Goal: Information Seeking & Learning: Learn about a topic

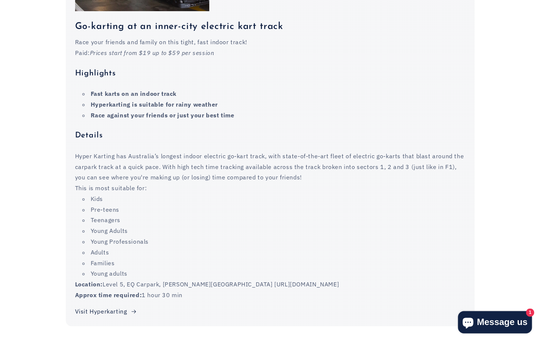
scroll to position [426, 0]
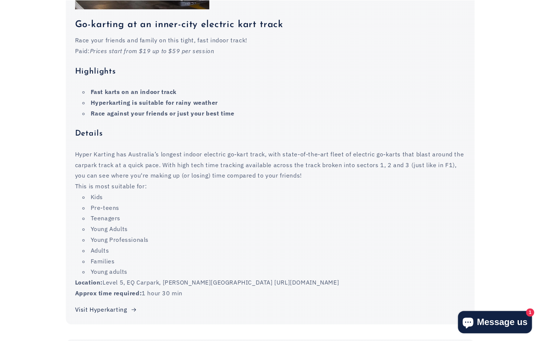
click at [168, 277] on p "Location: Level 5, EQ Carpark, [PERSON_NAME][GEOGRAPHIC_DATA] [URL][DOMAIN_NAME]" at bounding box center [270, 282] width 390 height 11
drag, startPoint x: 197, startPoint y: 256, endPoint x: 315, endPoint y: 256, distance: 117.4
click at [315, 277] on p "Location: Level 5, EQ Carpark, [PERSON_NAME][GEOGRAPHIC_DATA] [URL][DOMAIN_NAME]" at bounding box center [270, 282] width 390 height 11
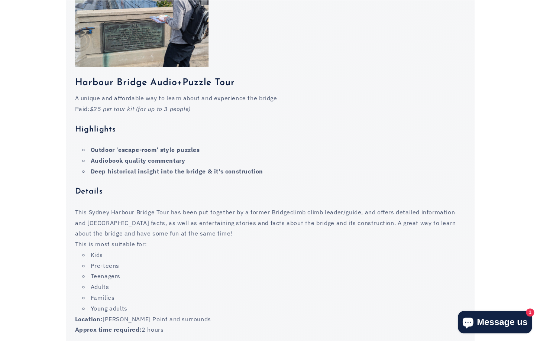
scroll to position [826, 0]
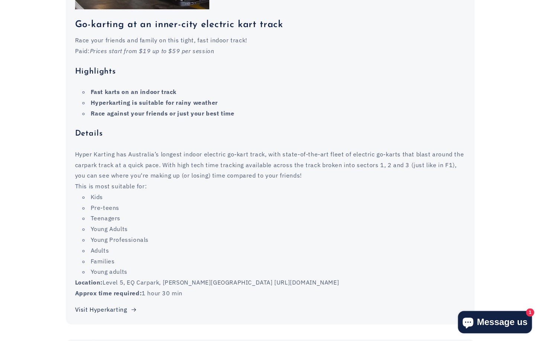
scroll to position [426, 0]
drag, startPoint x: 197, startPoint y: 259, endPoint x: 316, endPoint y: 256, distance: 118.5
click at [316, 277] on p "Location: Level 5, EQ Carpark, [PERSON_NAME][GEOGRAPHIC_DATA] [URL][DOMAIN_NAME]" at bounding box center [270, 282] width 390 height 11
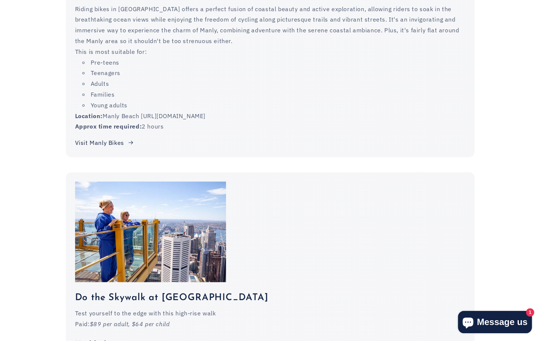
scroll to position [5670, 0]
drag, startPoint x: 127, startPoint y: 244, endPoint x: 158, endPoint y: 267, distance: 38.4
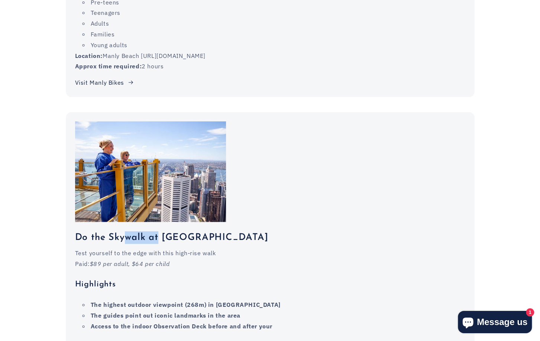
scroll to position [5769, 0]
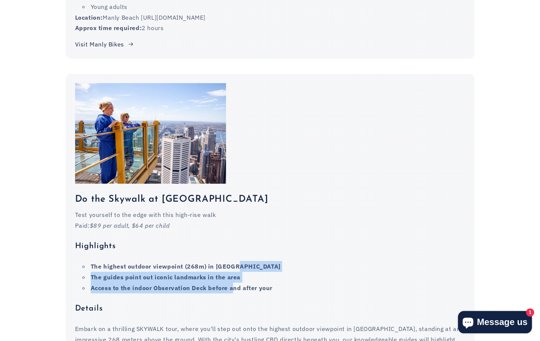
drag, startPoint x: 241, startPoint y: 234, endPoint x: 228, endPoint y: 249, distance: 20.1
click at [228, 261] on ul "The highest outdoor viewpoint (268m) in [GEOGRAPHIC_DATA] The guides point out …" at bounding box center [270, 277] width 390 height 32
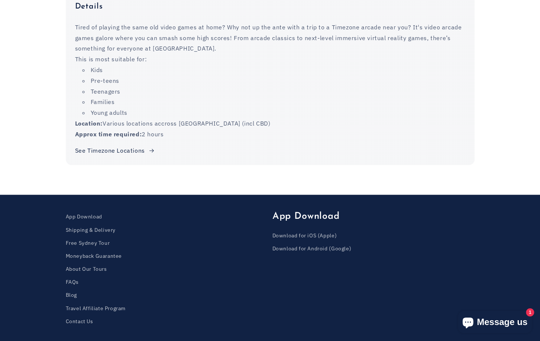
scroll to position [6923, 0]
